Goal: Task Accomplishment & Management: Complete application form

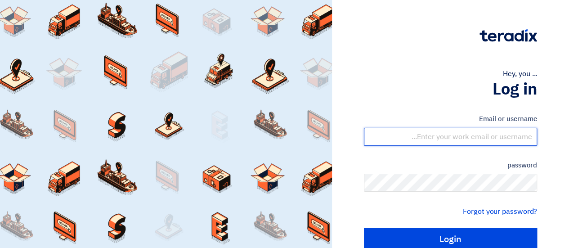
click at [463, 141] on input "text" at bounding box center [450, 137] width 173 height 18
click at [456, 141] on input "text" at bounding box center [450, 137] width 173 height 18
click at [489, 136] on input "text" at bounding box center [450, 137] width 173 height 18
click at [370, 136] on input "text" at bounding box center [450, 137] width 173 height 18
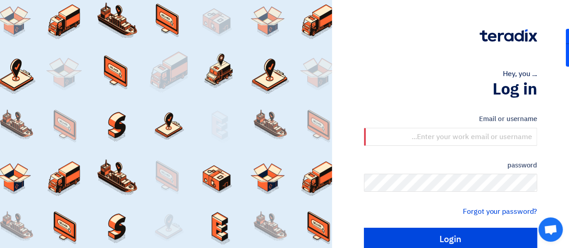
click at [357, 137] on div "Hey, you ... Log in Email or username password Forgot your password? Login New …" at bounding box center [451, 144] width 224 height 288
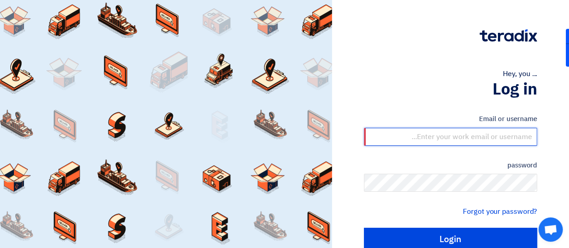
click at [426, 140] on input "text" at bounding box center [450, 137] width 173 height 18
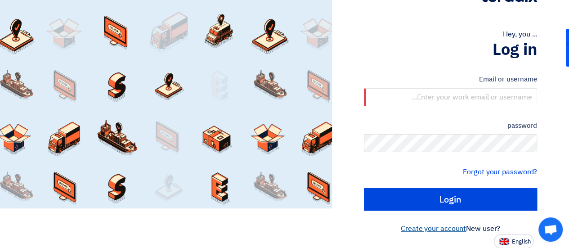
click at [447, 226] on font "Create your account" at bounding box center [433, 228] width 65 height 11
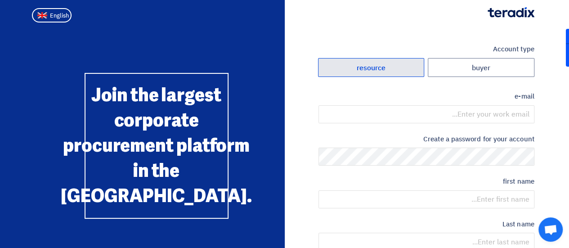
click at [381, 66] on font "resource" at bounding box center [370, 67] width 29 height 11
click at [381, 66] on input "resource" at bounding box center [371, 67] width 106 height 18
radio input "true"
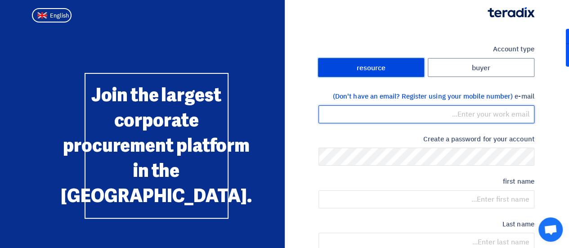
click at [418, 115] on input "email" at bounding box center [426, 114] width 216 height 18
type input "[EMAIL_ADDRESS][DOMAIN_NAME]"
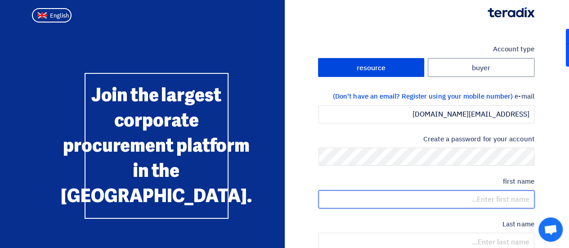
click at [505, 201] on input "text" at bounding box center [426, 199] width 216 height 18
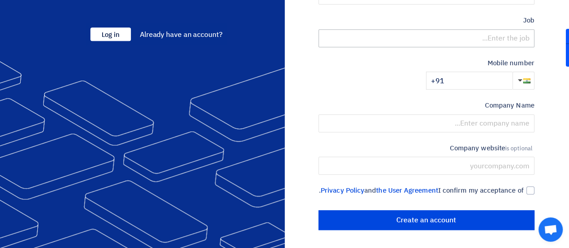
scroll to position [121, 0]
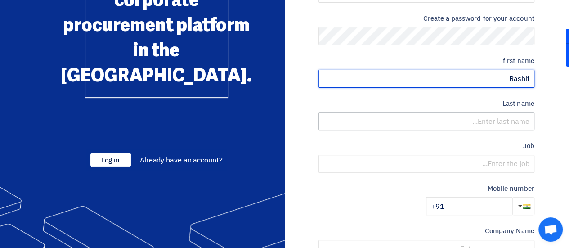
type input "Rashif"
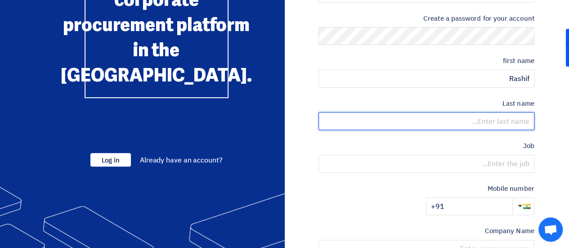
click at [491, 124] on input "text" at bounding box center [426, 121] width 216 height 18
type input "[PERSON_NAME]"
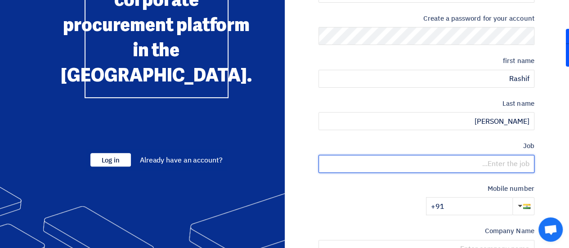
click at [500, 161] on input "text" at bounding box center [426, 164] width 216 height 18
click at [494, 162] on input "Sr. Sales Manager" at bounding box center [426, 164] width 216 height 18
click at [512, 163] on input "r. Manager" at bounding box center [426, 164] width 216 height 18
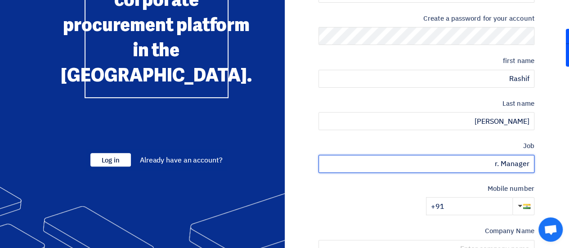
click at [512, 163] on input "r. Manager" at bounding box center [426, 164] width 216 height 18
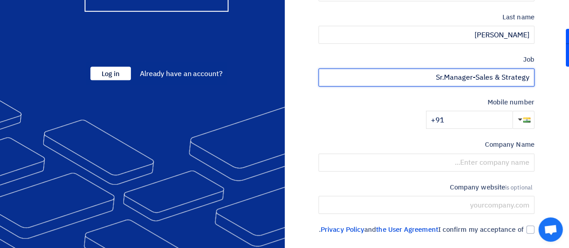
scroll to position [210, 0]
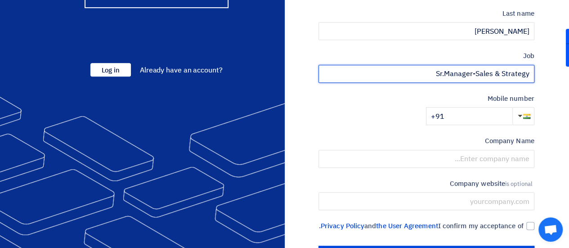
type input "Sr.Manager-Sales & Strategy"
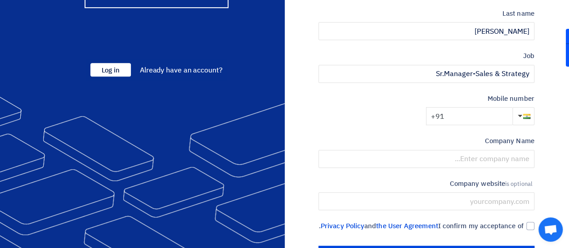
click at [463, 112] on input "+91" at bounding box center [469, 116] width 86 height 18
type input "[PHONE_NUMBER]"
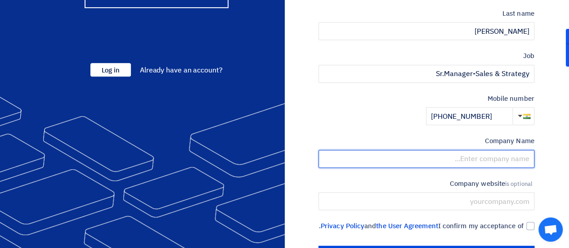
click at [477, 156] on input "text" at bounding box center [426, 159] width 216 height 18
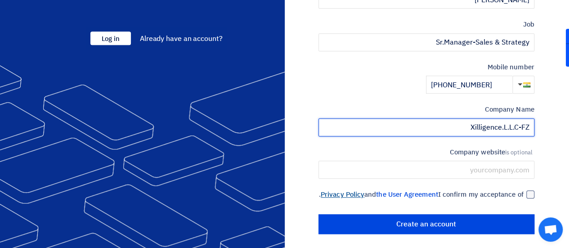
scroll to position [255, 0]
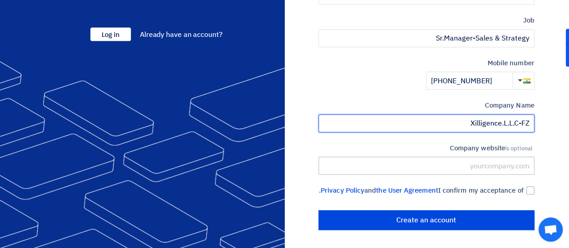
type input "Xilligence.L.L.C-FZ"
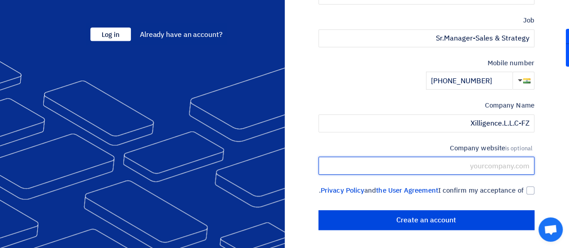
click at [497, 157] on input "text" at bounding box center [426, 166] width 216 height 18
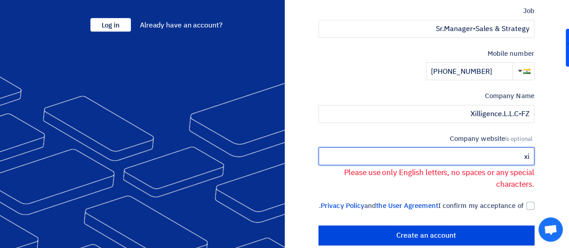
type input "x"
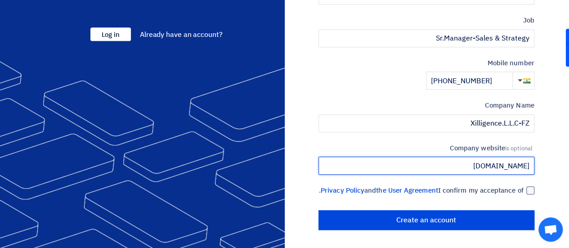
type input "[DOMAIN_NAME]"
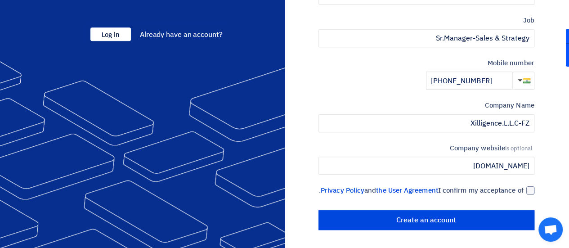
click at [530, 186] on div at bounding box center [530, 190] width 8 height 8
click at [524, 185] on input "I confirm my acceptance of the User Agreement and Privacy Policy ." at bounding box center [416, 194] width 216 height 18
checkbox input "true"
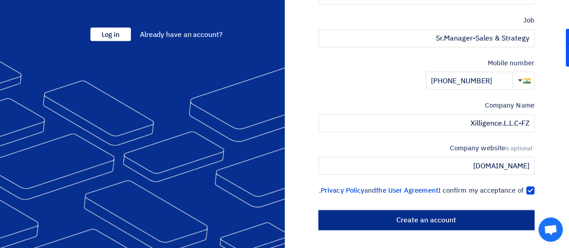
click at [416, 217] on input "Create an account" at bounding box center [426, 220] width 216 height 20
